Goal: Information Seeking & Learning: Learn about a topic

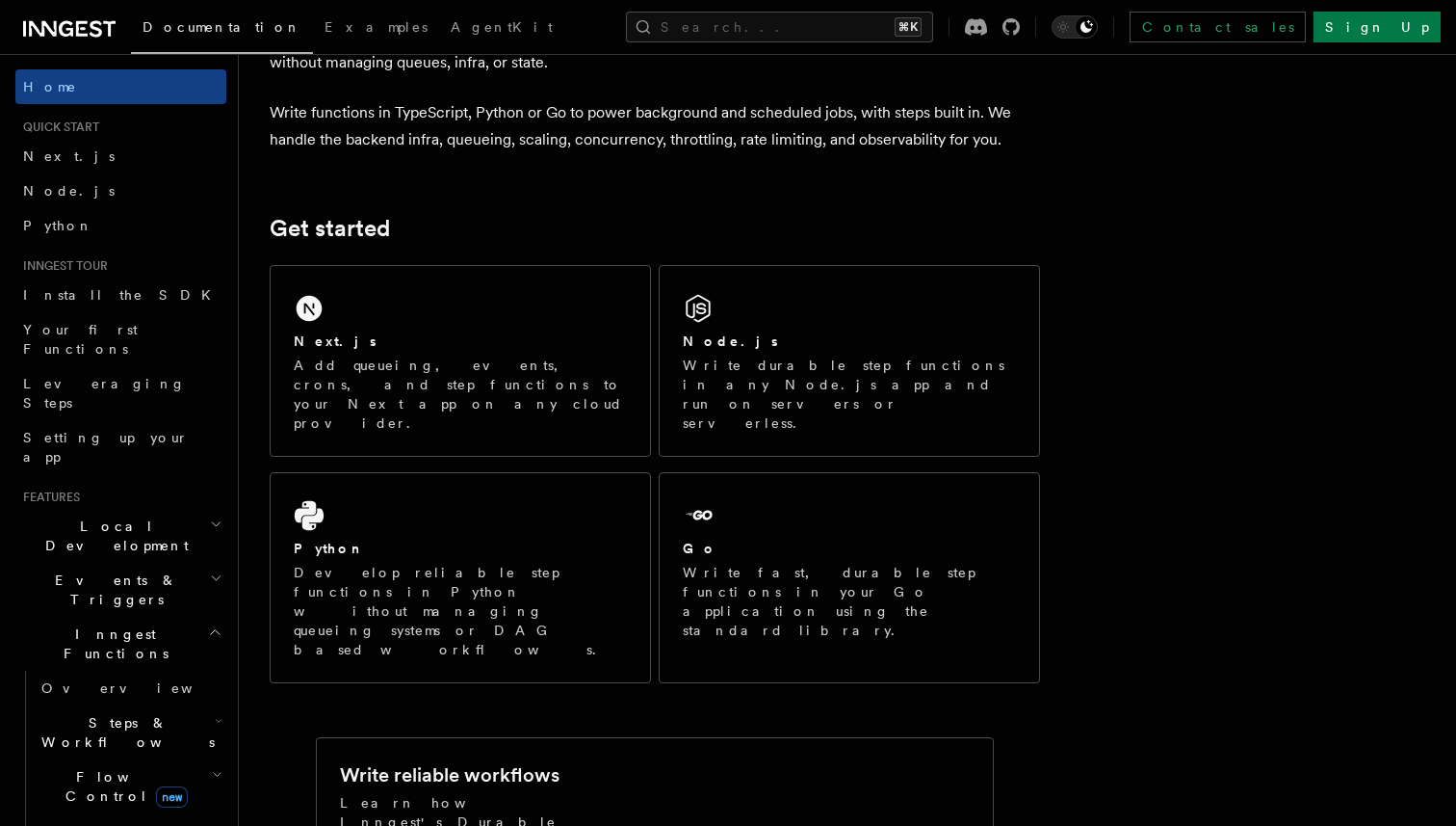
scroll to position [153, 0]
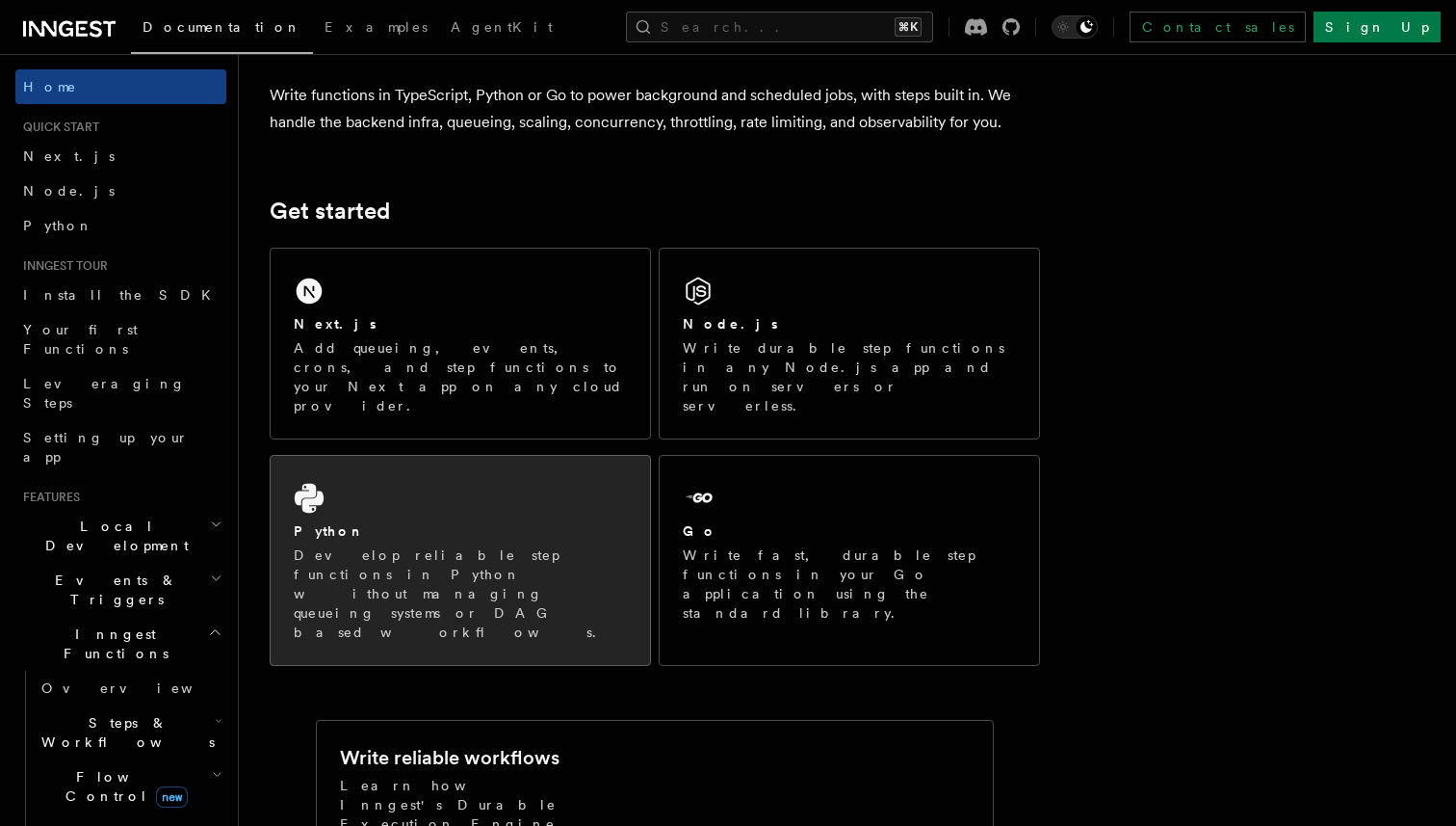
click at [410, 521] on div "Python" at bounding box center [460, 531] width 334 height 20
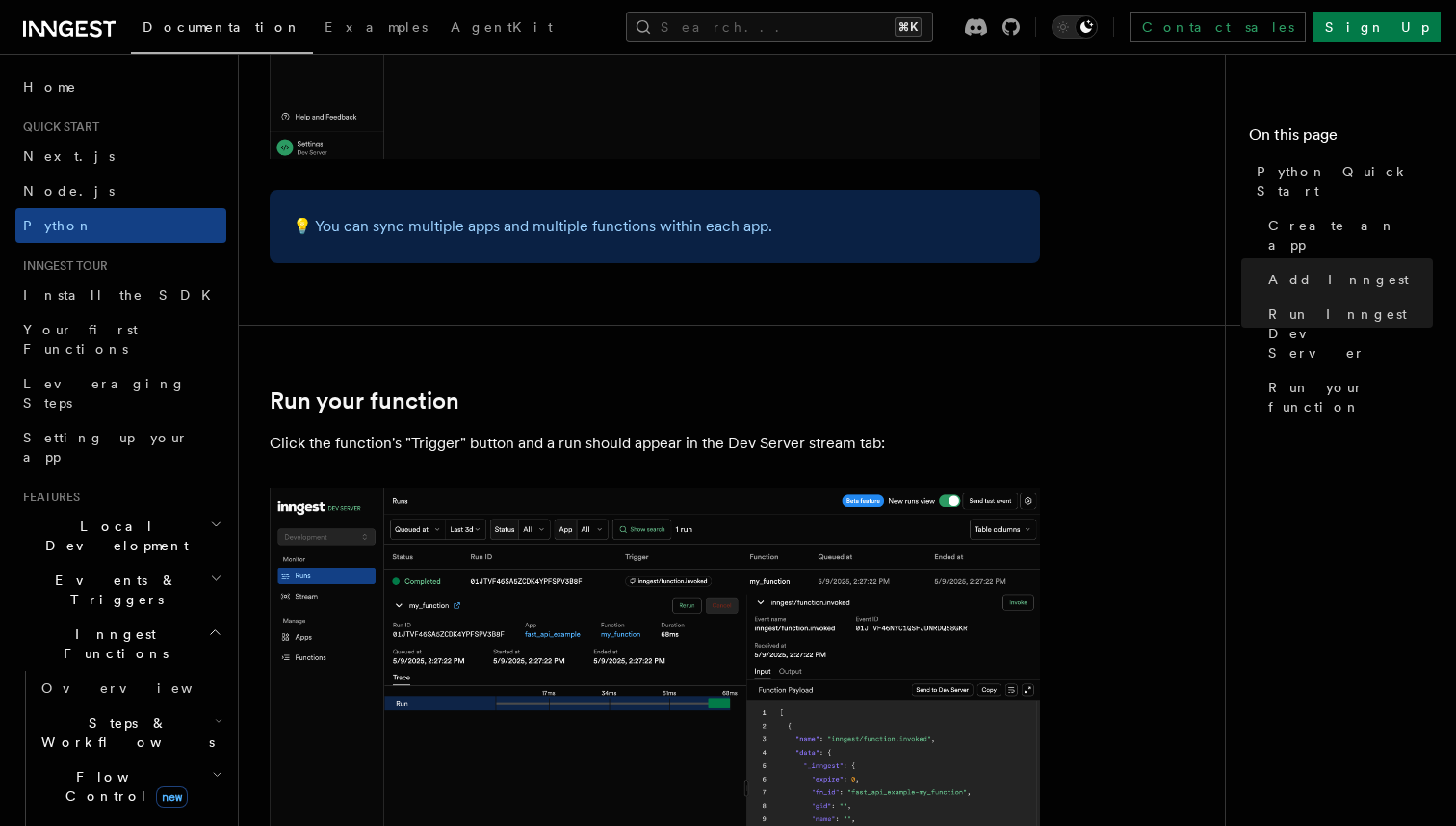
scroll to position [4047, 0]
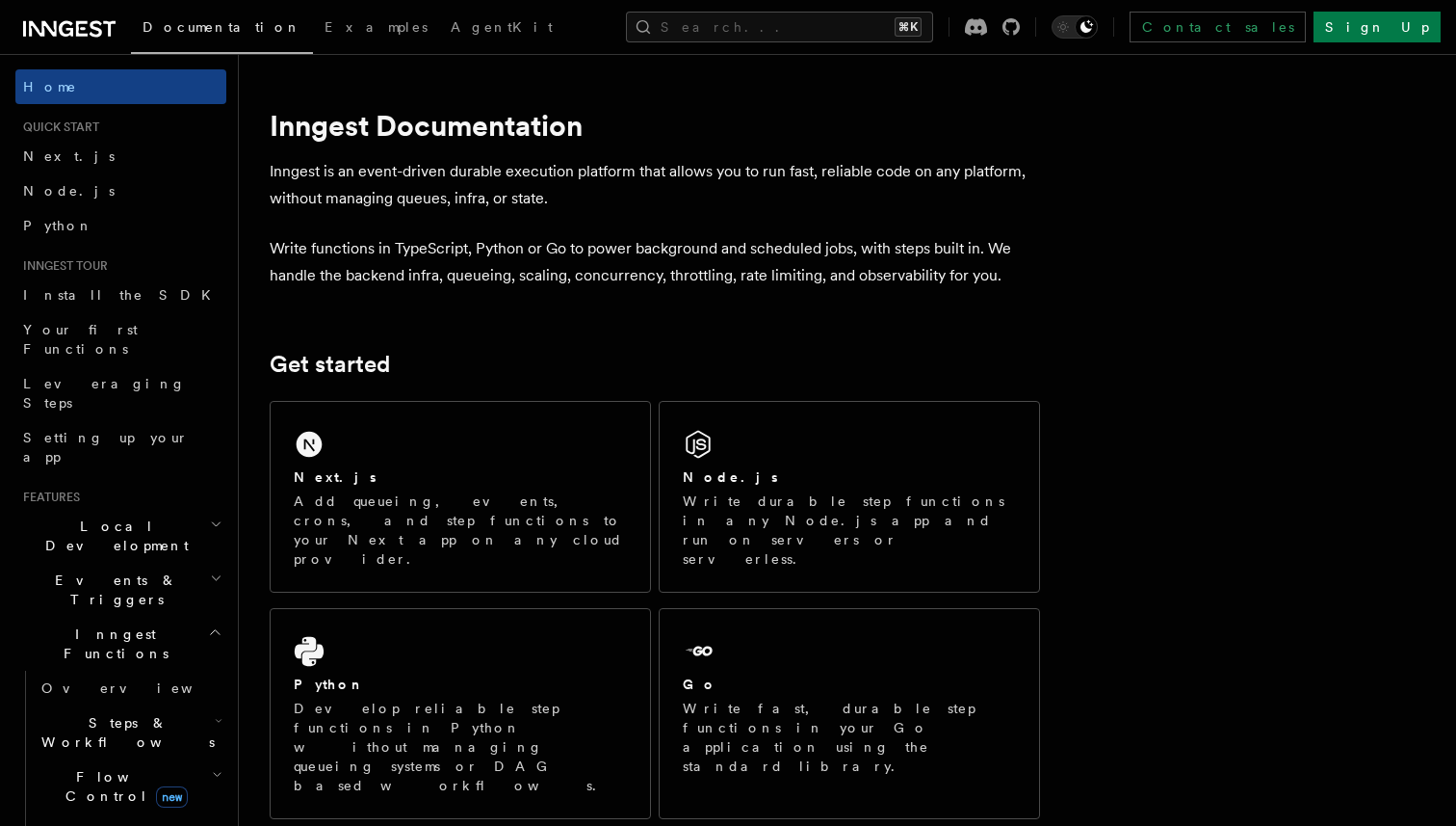
scroll to position [716, 0]
